Goal: Information Seeking & Learning: Learn about a topic

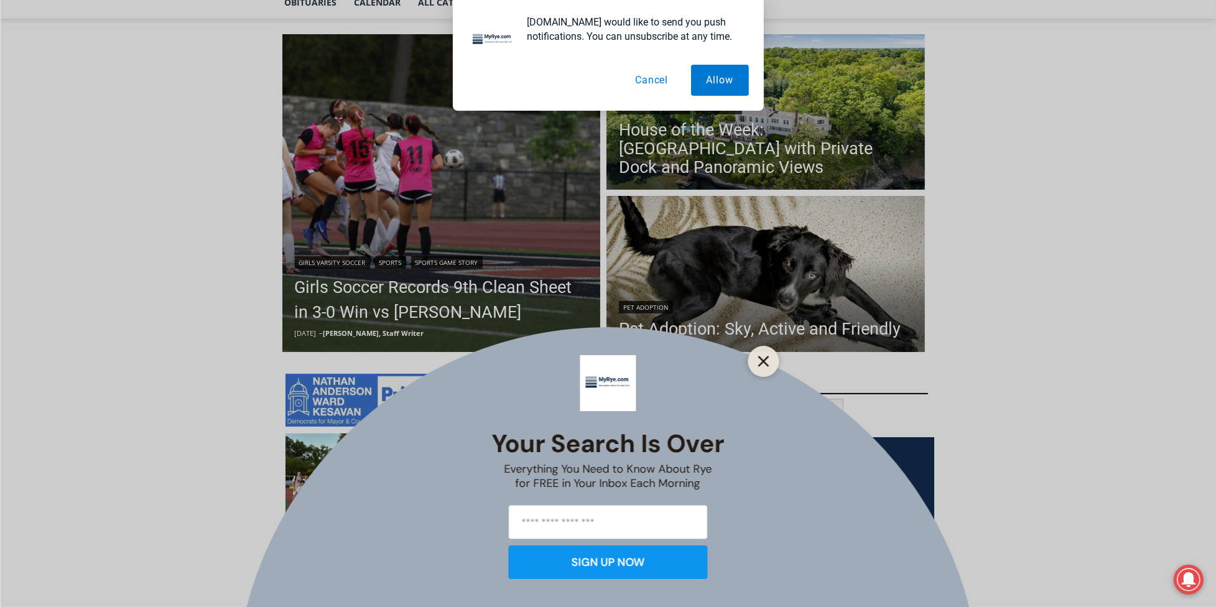
scroll to position [314, 0]
click at [759, 362] on icon "Close" at bounding box center [763, 361] width 11 height 11
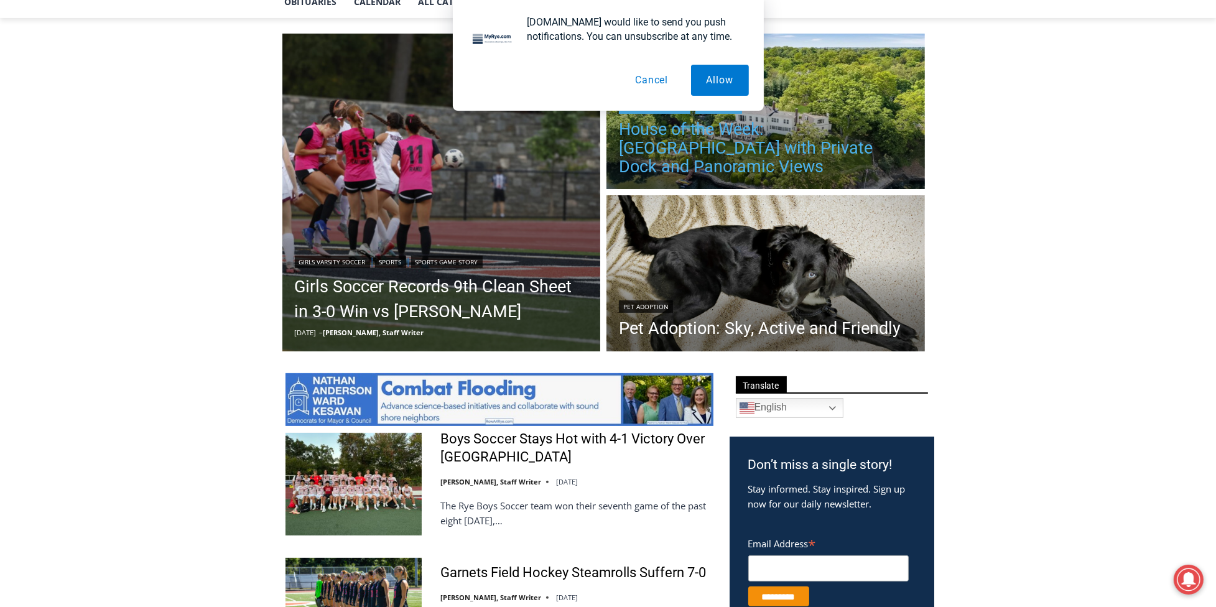
click at [780, 123] on link "House of the Week: [GEOGRAPHIC_DATA] with Private Dock and Panoramic Views" at bounding box center [766, 148] width 294 height 56
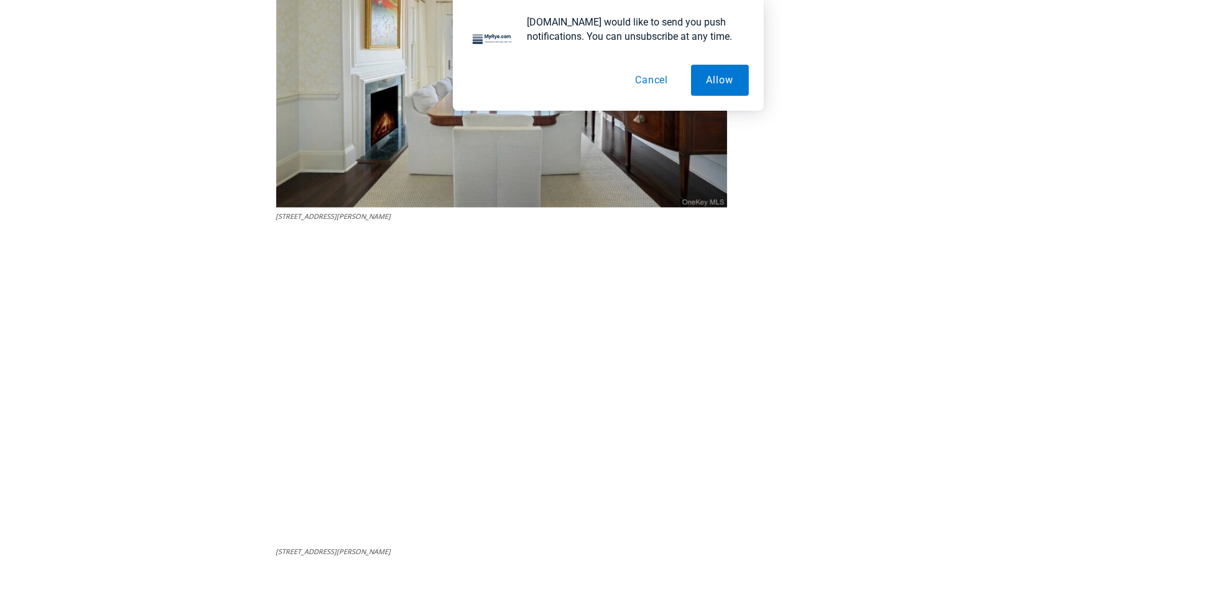
scroll to position [3214, 0]
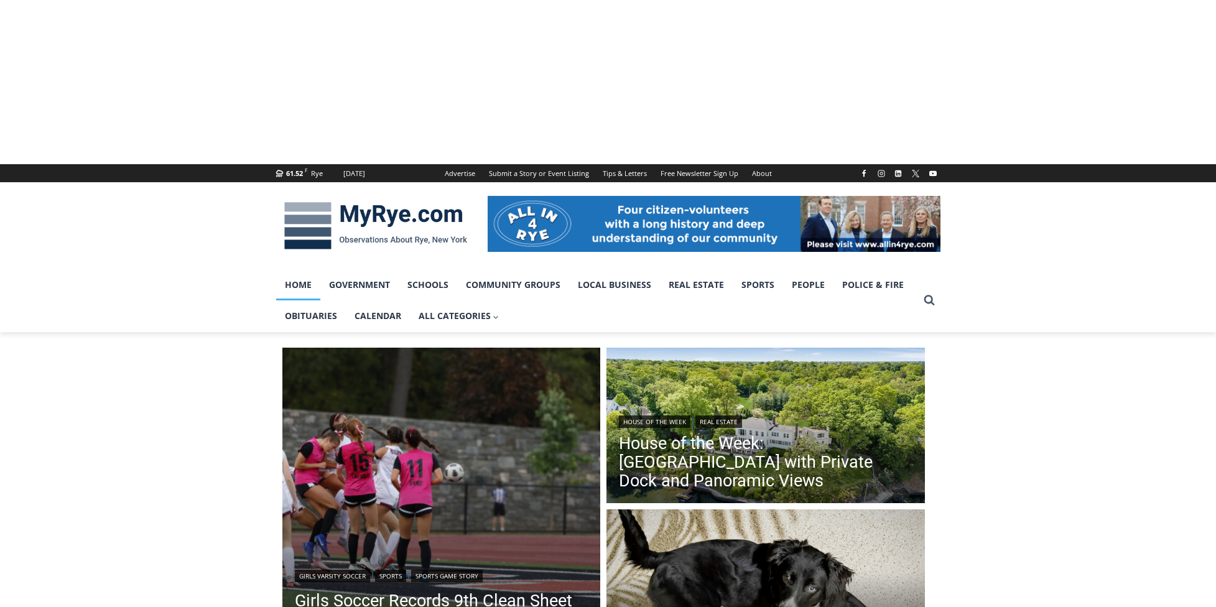
click at [438, 588] on link "Girls Soccer Records 9th Clean Sheet in 3-0 Win vs [PERSON_NAME]" at bounding box center [442, 613] width 294 height 50
